Goal: Obtain resource: Download file/media

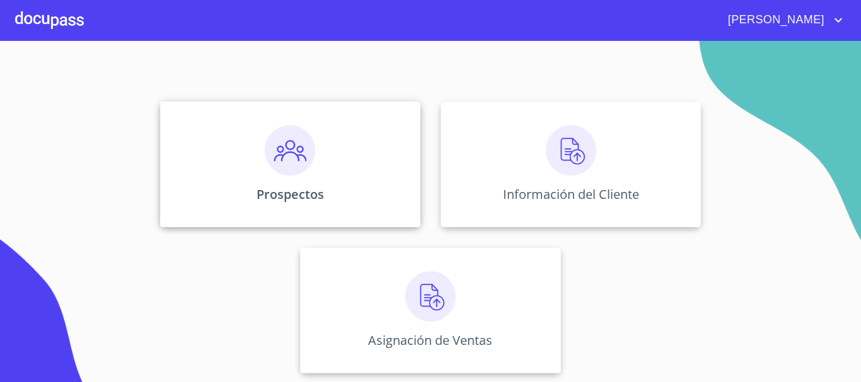
scroll to position [105, 0]
click at [561, 147] on img at bounding box center [571, 149] width 50 height 50
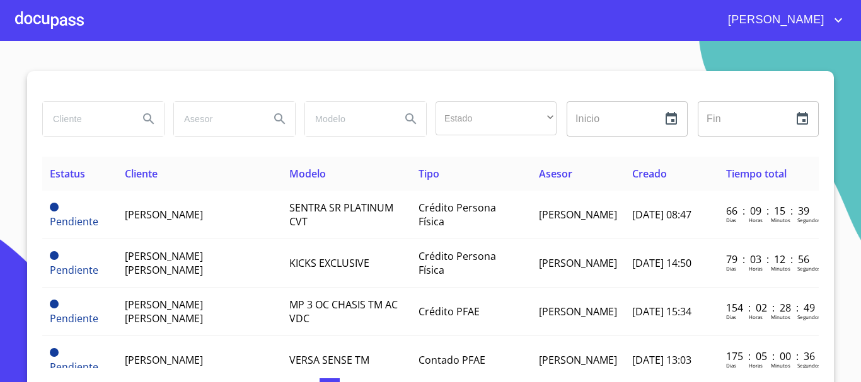
click at [83, 124] on input "search" at bounding box center [86, 119] width 86 height 34
type input "[PERSON_NAME]"
click at [144, 121] on icon "Search" at bounding box center [148, 118] width 11 height 11
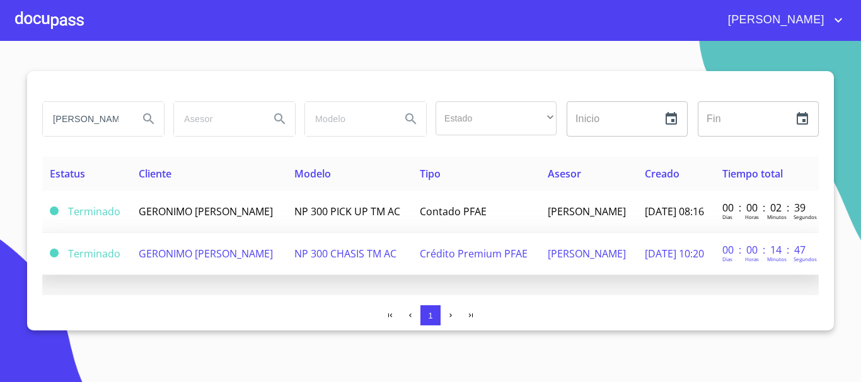
click at [413, 256] on td "NP 300 CHASIS TM AC" at bounding box center [350, 254] width 126 height 42
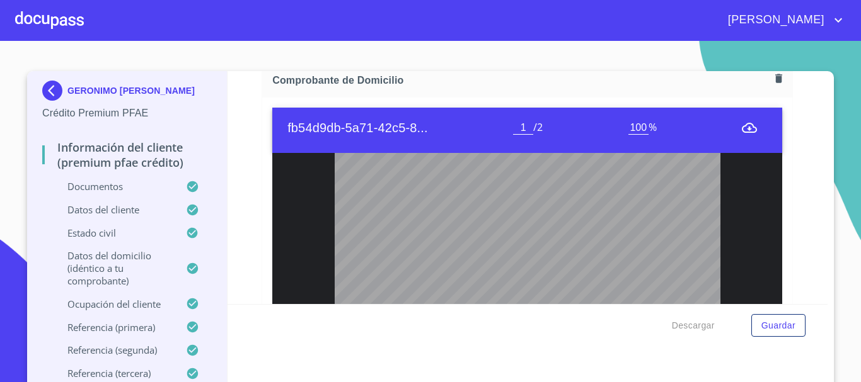
scroll to position [52, 0]
click at [741, 125] on icon "menu" at bounding box center [748, 127] width 15 height 15
drag, startPoint x: 733, startPoint y: 125, endPoint x: 718, endPoint y: 140, distance: 21.8
click at [741, 130] on icon "menu" at bounding box center [748, 127] width 15 height 15
click at [741, 126] on icon "menu" at bounding box center [748, 128] width 15 height 10
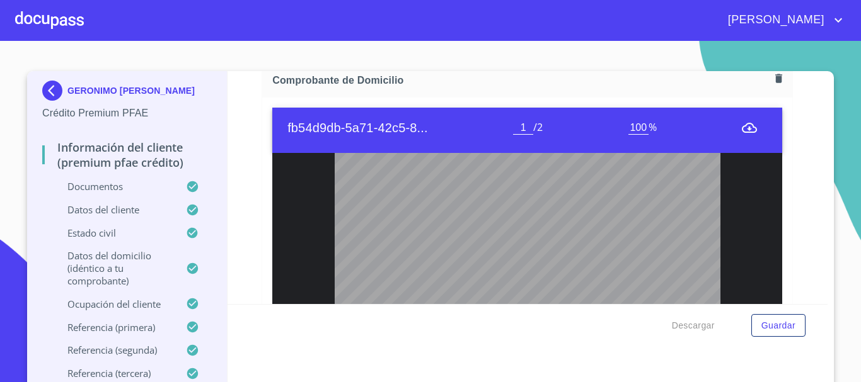
click at [741, 126] on icon "menu" at bounding box center [748, 128] width 15 height 10
click at [631, 127] on input "100" at bounding box center [638, 128] width 20 height 13
click at [648, 132] on span "%" at bounding box center [652, 127] width 8 height 14
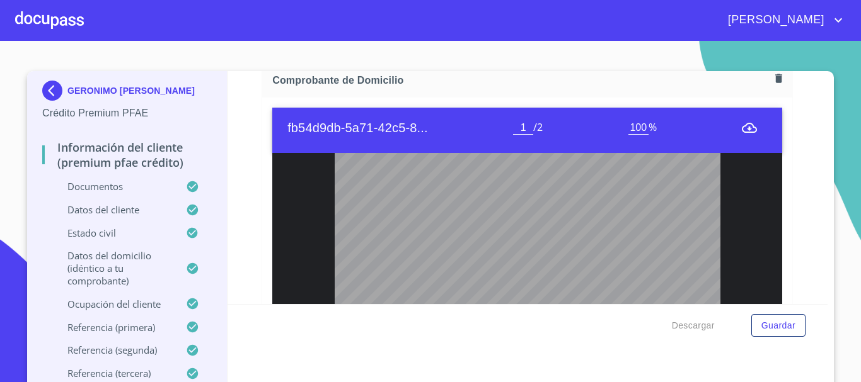
click at [552, 131] on div "1 / 2" at bounding box center [570, 127] width 115 height 14
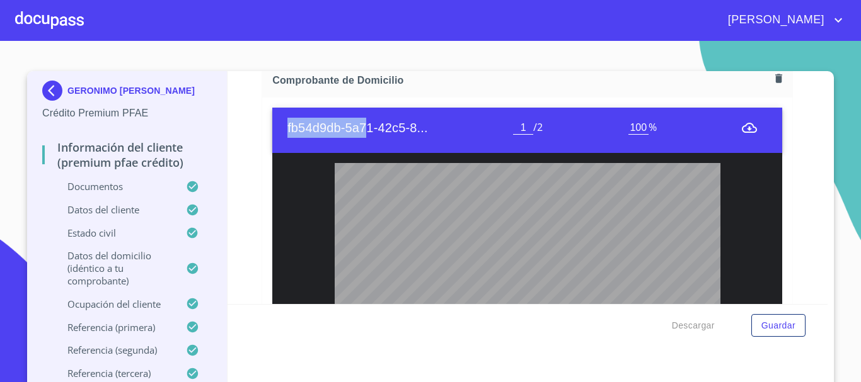
drag, startPoint x: 265, startPoint y: 114, endPoint x: 363, endPoint y: 108, distance: 97.9
click at [363, 108] on div "fb54d9db-5a71-42c5-8... 1 / 2 100 %" at bounding box center [527, 299] width 530 height 402
click at [475, 100] on div "fb54d9db-5a71-42c5-8... 1 / 2 100 %" at bounding box center [527, 299] width 530 height 402
click at [343, 132] on h6 "fb54d9db-5a71-42c5-8..." at bounding box center [400, 128] width 226 height 20
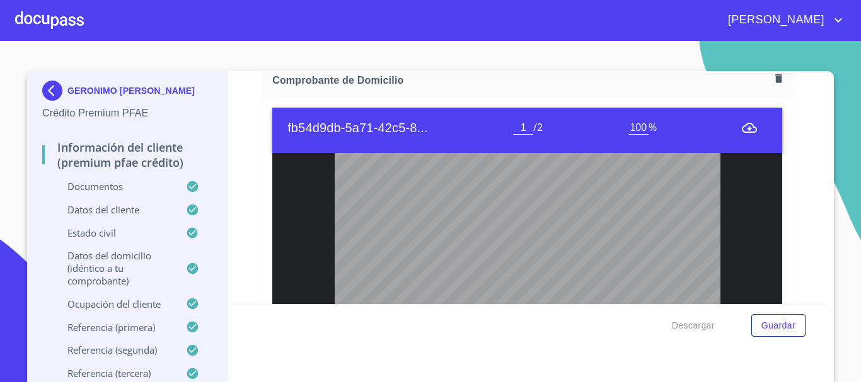
type input "2"
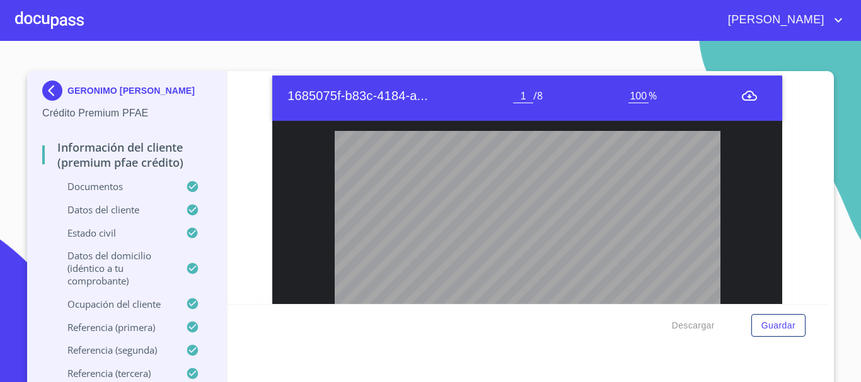
scroll to position [2709, 0]
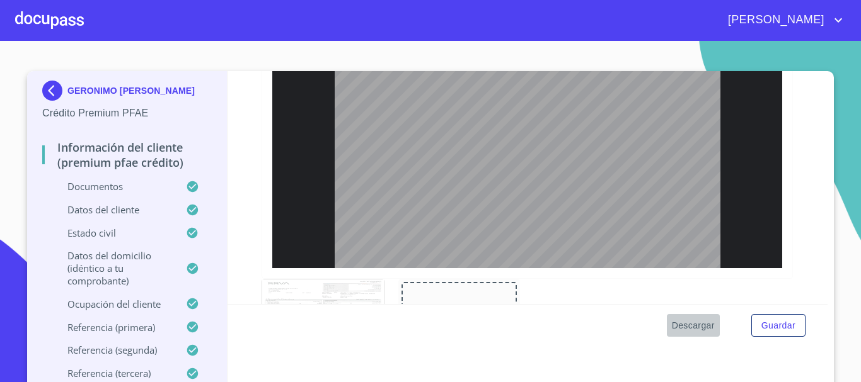
click at [688, 324] on span "Descargar" at bounding box center [693, 326] width 43 height 16
